Goal: Transaction & Acquisition: Book appointment/travel/reservation

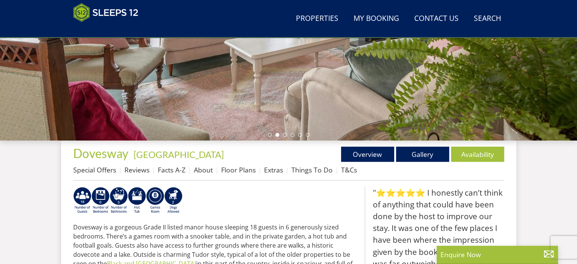
scroll to position [196, 0]
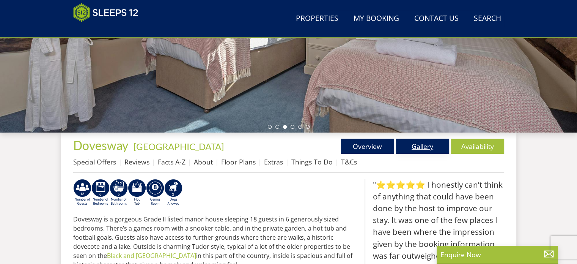
click at [417, 146] on link "Gallery" at bounding box center [422, 145] width 53 height 15
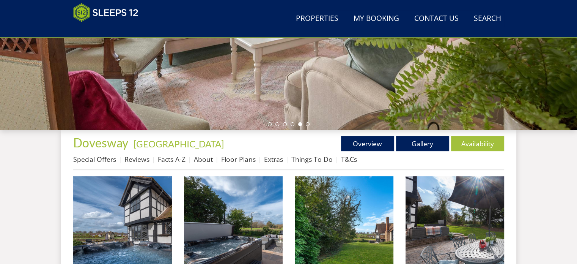
scroll to position [151, 0]
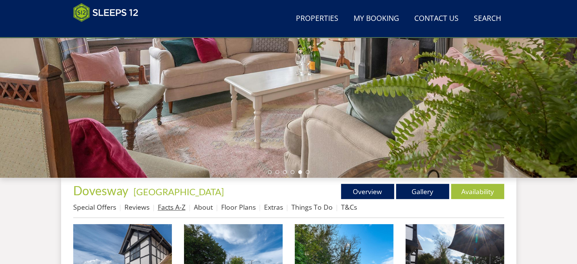
click at [171, 206] on link "Facts A-Z" at bounding box center [172, 206] width 28 height 9
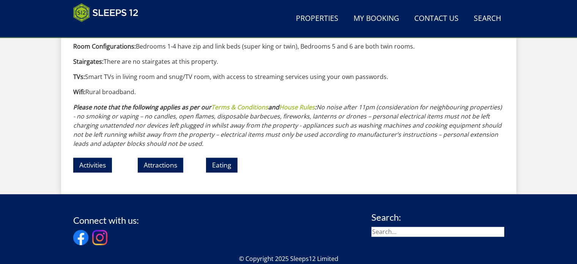
scroll to position [877, 0]
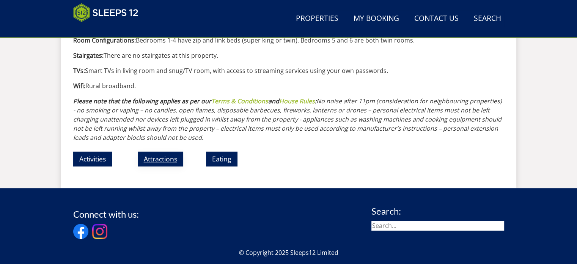
click at [162, 151] on link "Attractions" at bounding box center [160, 158] width 45 height 15
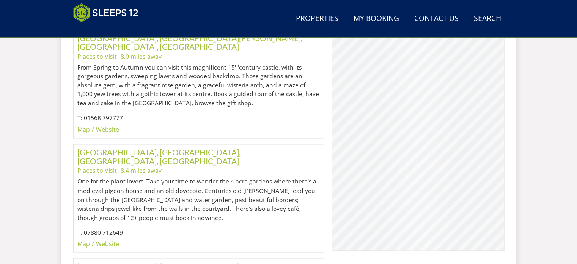
scroll to position [949, 0]
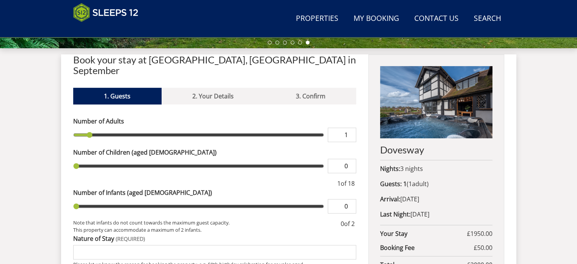
scroll to position [273, 0]
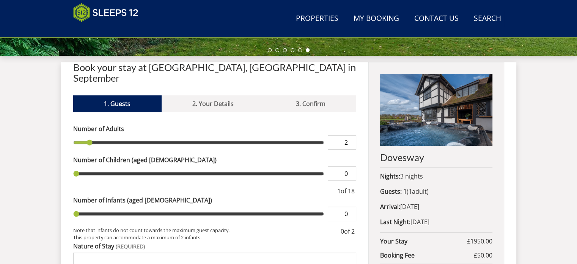
type input "2"
click at [350, 135] on input "2" at bounding box center [342, 142] width 28 height 14
type input "2"
type input "3"
click at [350, 135] on input "3" at bounding box center [342, 142] width 28 height 14
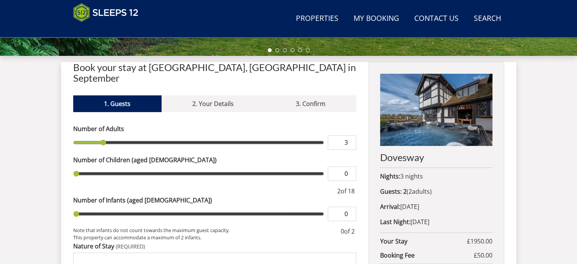
type input "3"
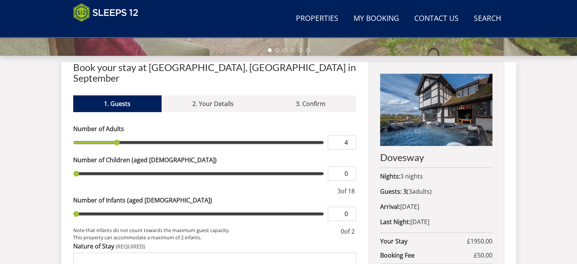
type input "4"
click at [350, 135] on input "4" at bounding box center [342, 142] width 28 height 14
type input "4"
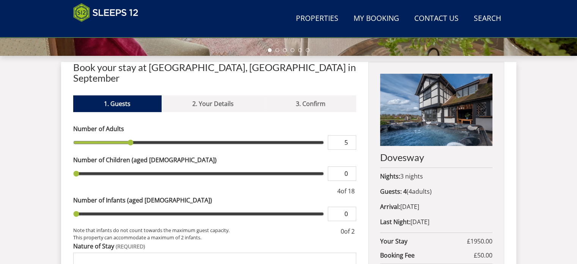
type input "5"
click at [350, 135] on input "5" at bounding box center [342, 142] width 28 height 14
type input "5"
type input "6"
click at [350, 135] on input "6" at bounding box center [342, 142] width 28 height 14
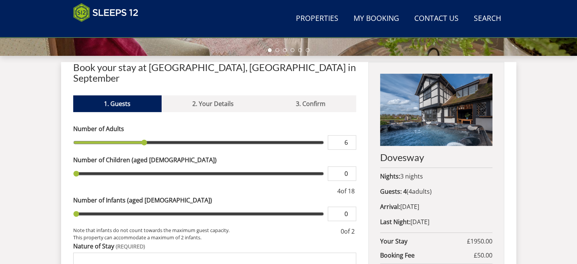
type input "6"
type input "7"
click at [350, 135] on input "7" at bounding box center [342, 142] width 28 height 14
type input "7"
type input "8"
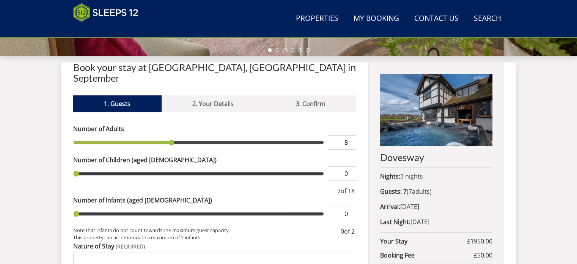
click at [350, 135] on input "8" at bounding box center [342, 142] width 28 height 14
type input "8"
type input "9"
click at [350, 135] on input "9" at bounding box center [342, 142] width 28 height 14
type input "9"
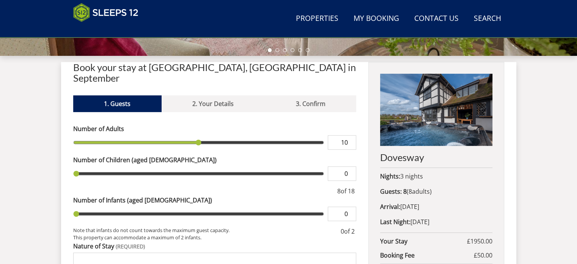
type input "10"
click at [350, 135] on input "10" at bounding box center [342, 142] width 28 height 14
type input "10"
type input "11"
click at [350, 135] on input "11" at bounding box center [342, 142] width 28 height 14
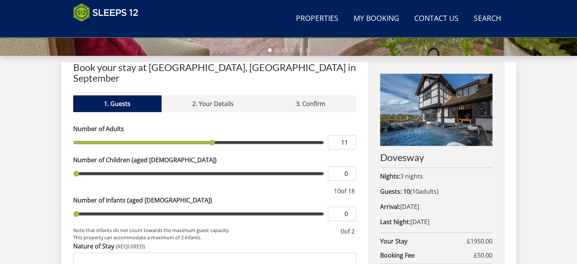
type input "11"
type input "12"
click at [350, 135] on input "12" at bounding box center [342, 142] width 28 height 14
type input "12"
type input "13"
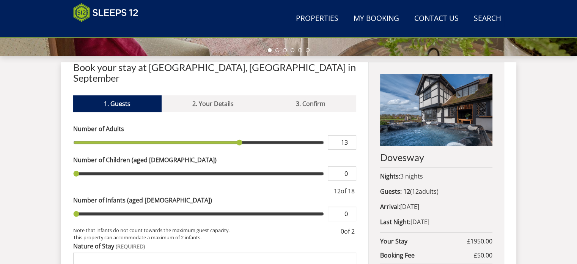
click at [350, 135] on input "13" at bounding box center [342, 142] width 28 height 14
type input "13"
type input "14"
click at [350, 135] on input "14" at bounding box center [342, 142] width 28 height 14
type input "14"
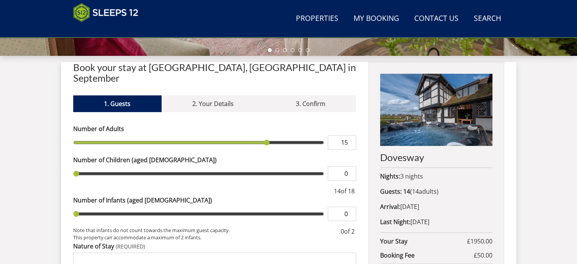
type input "15"
click at [350, 135] on input "15" at bounding box center [342, 142] width 28 height 14
type input "15"
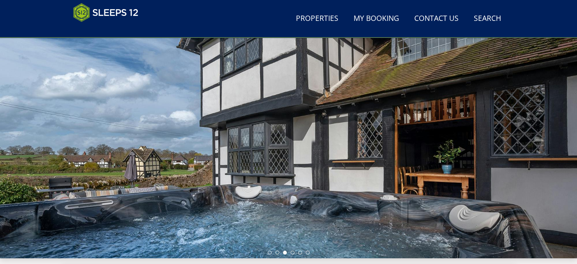
scroll to position [52, 0]
